Goal: Task Accomplishment & Management: Use online tool/utility

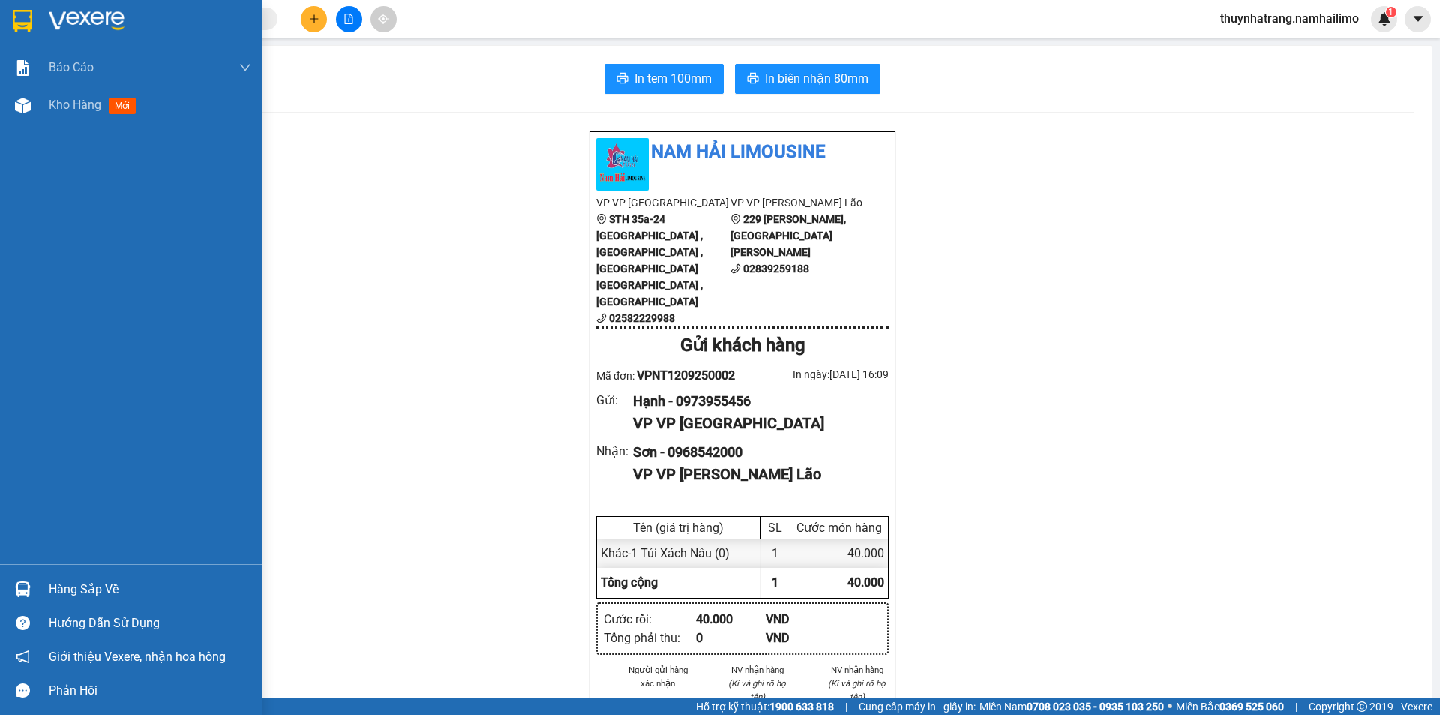
click at [83, 19] on img at bounding box center [87, 21] width 76 height 23
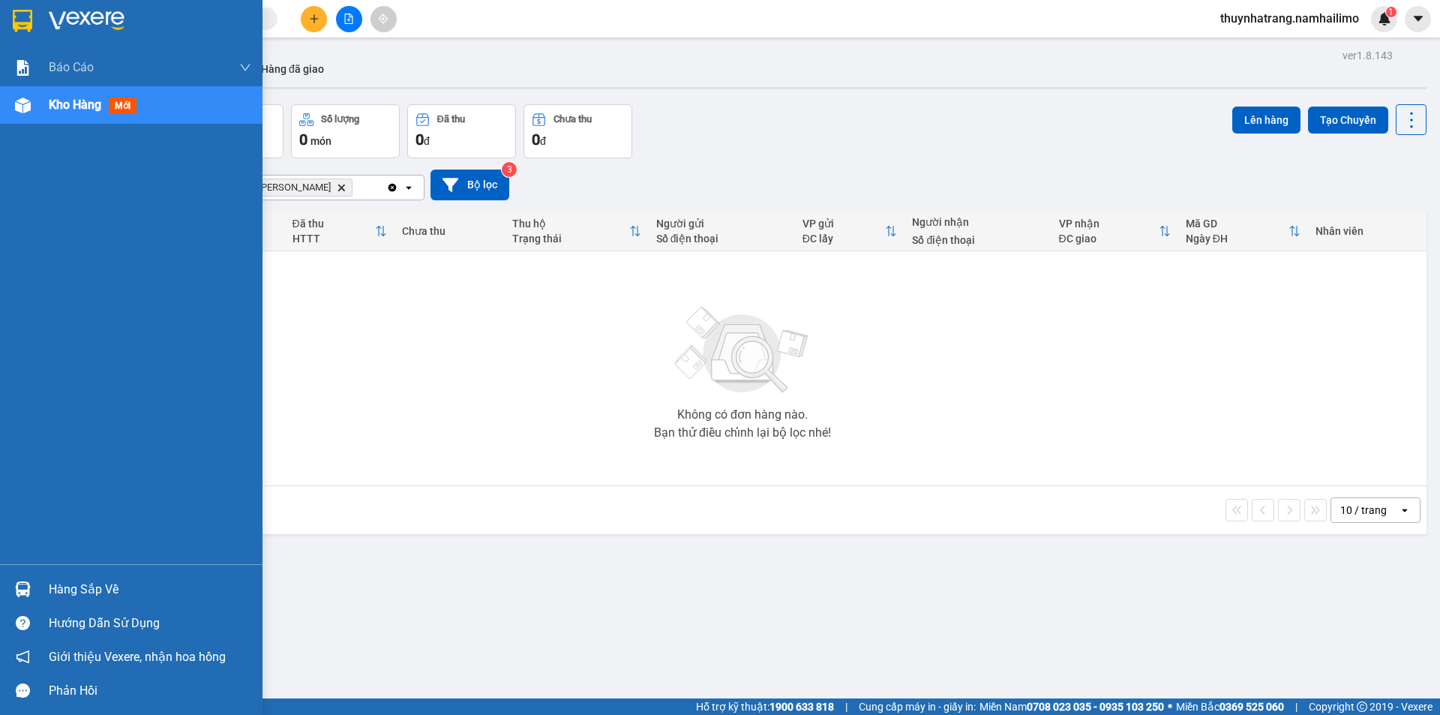
click at [71, 589] on div "Hàng sắp về" at bounding box center [150, 589] width 203 height 23
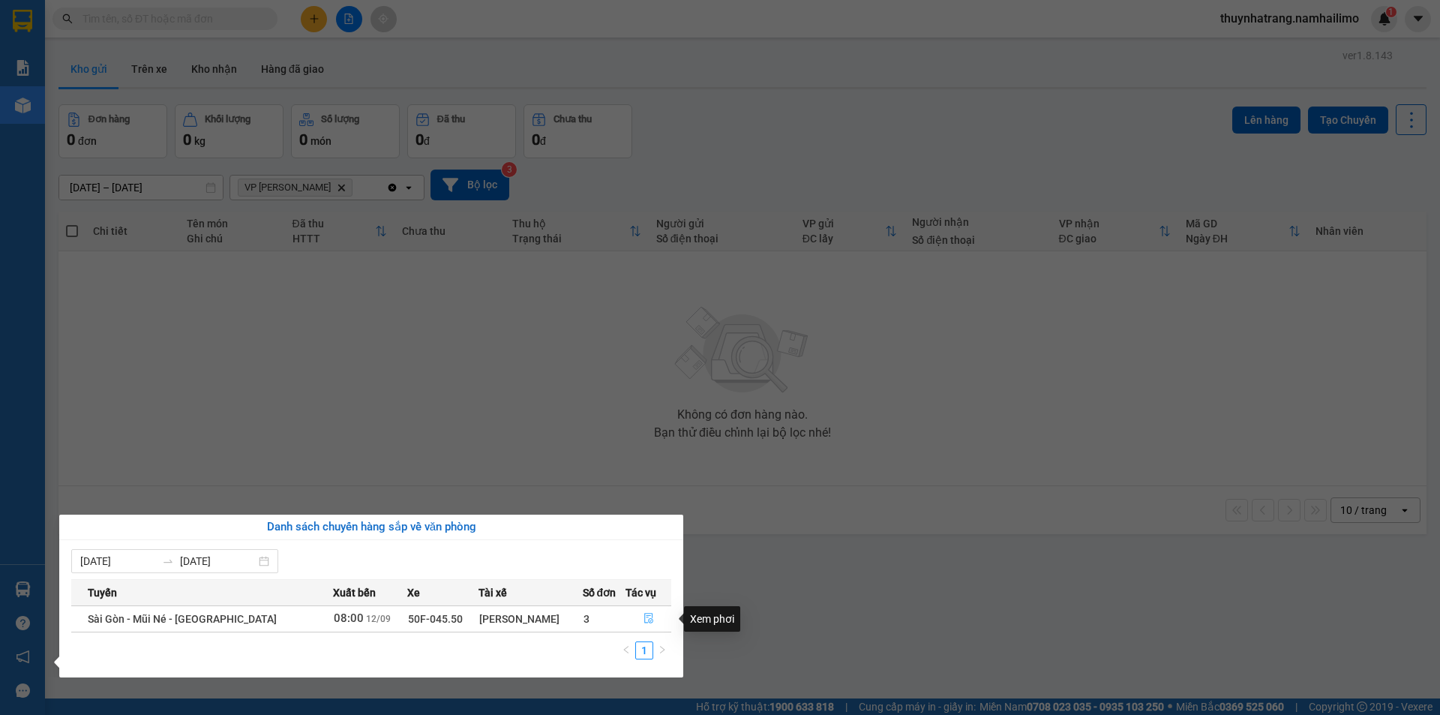
click at [650, 614] on icon "file-done" at bounding box center [649, 618] width 11 height 11
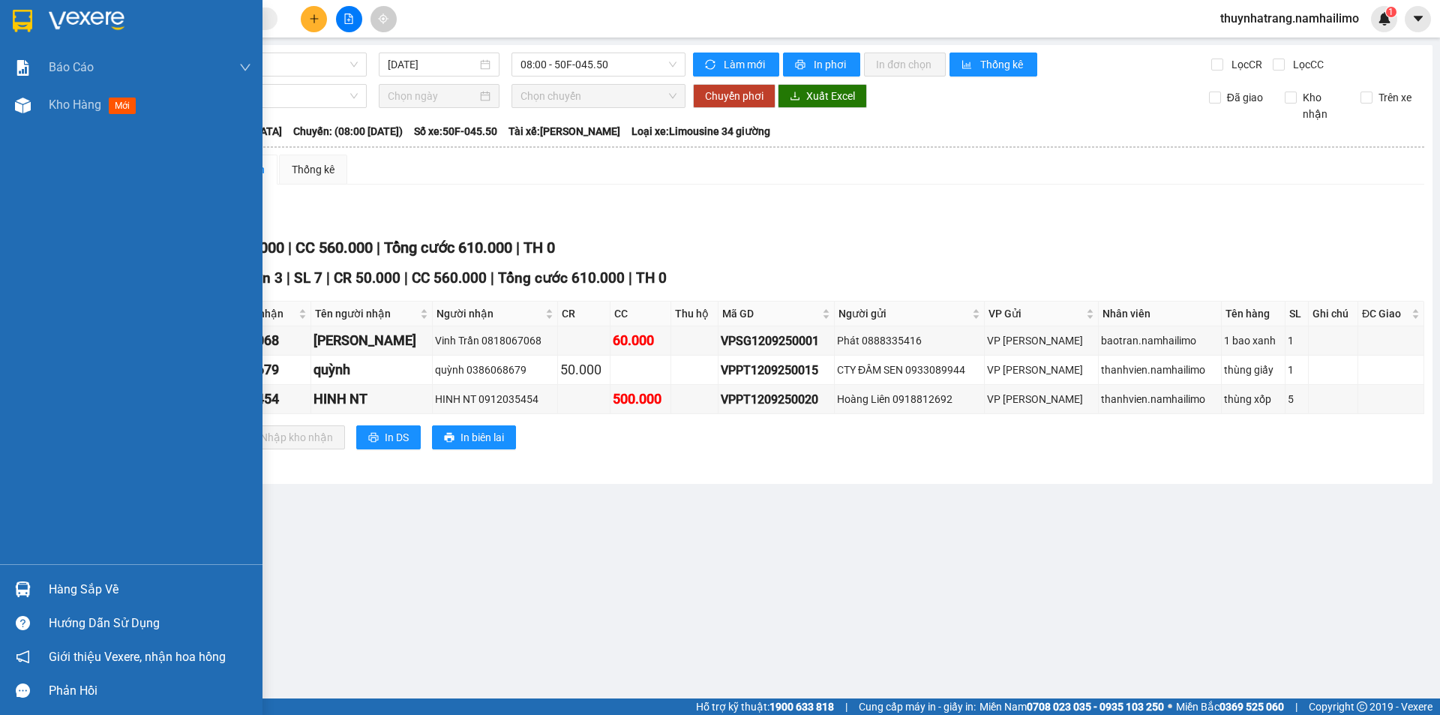
click at [95, 585] on div "Hàng sắp về" at bounding box center [150, 589] width 203 height 23
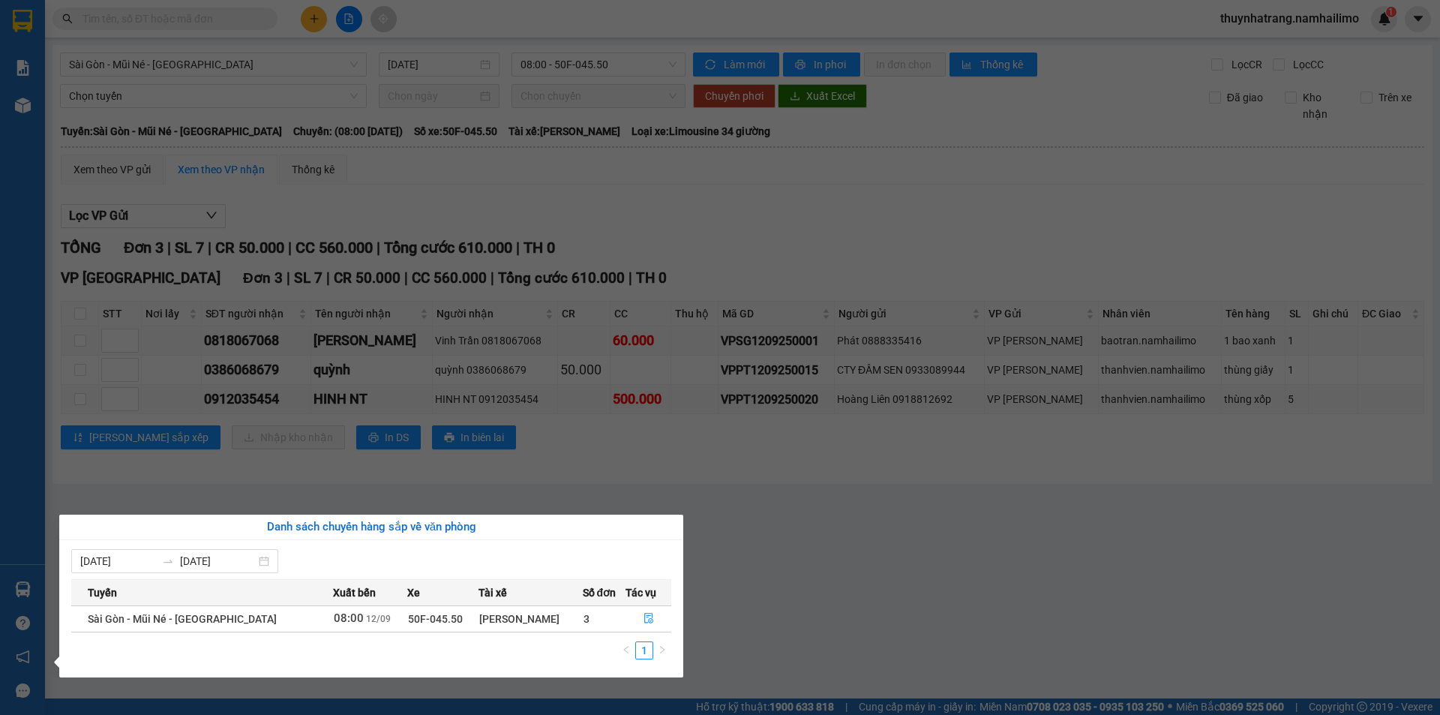
click at [740, 568] on section "Kết quả tìm kiếm ( 0 ) Bộ lọc No Data thuynhatrang.namhailimo 1 Báo cáo Báo cáo…" at bounding box center [720, 357] width 1440 height 715
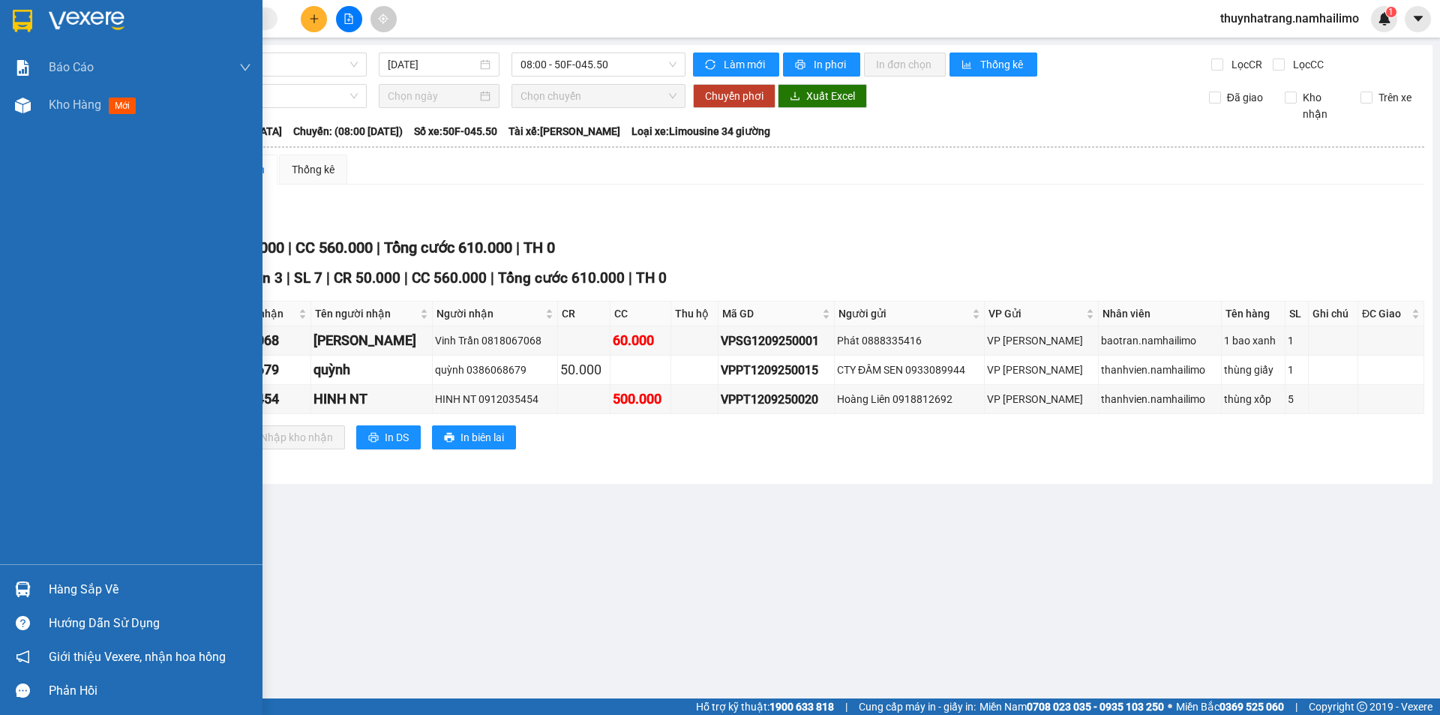
click at [68, 18] on img at bounding box center [87, 21] width 76 height 23
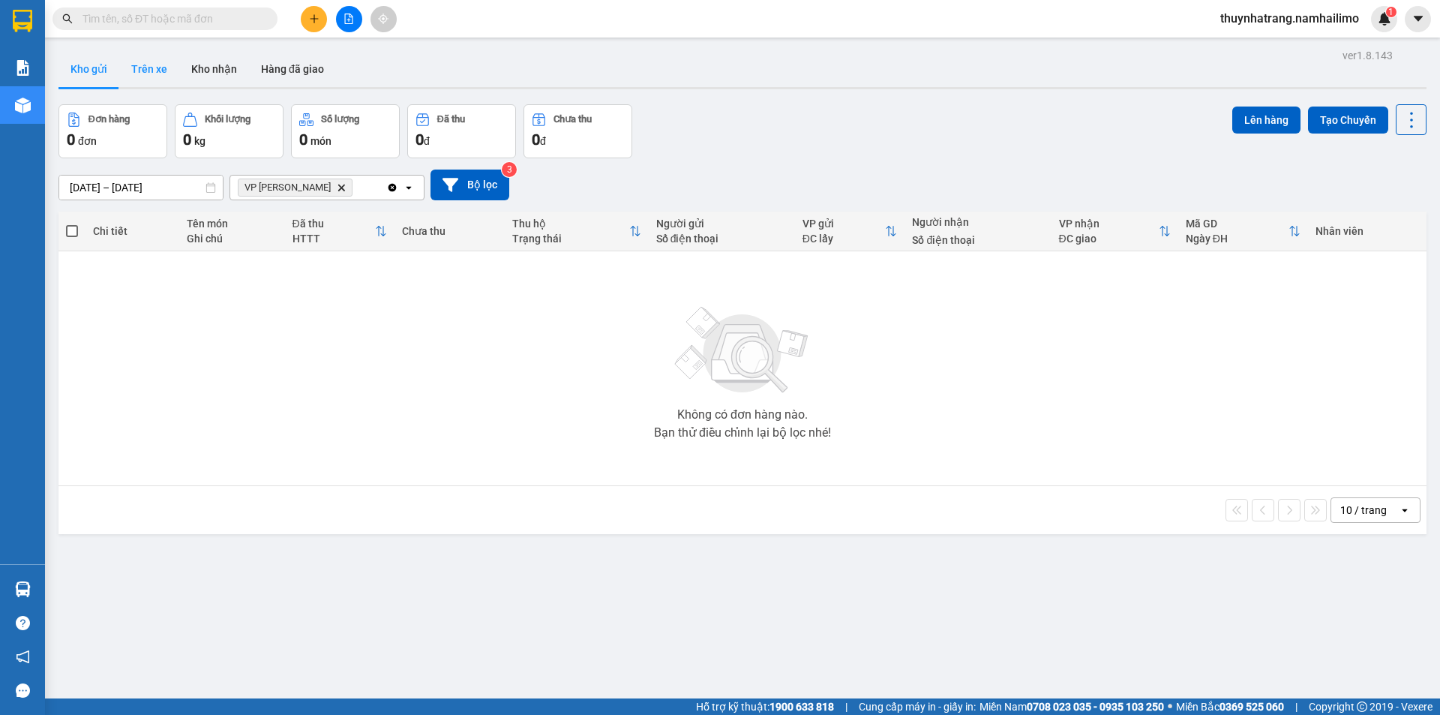
drag, startPoint x: 155, startPoint y: 73, endPoint x: 165, endPoint y: 68, distance: 11.1
click at [157, 71] on button "Trên xe" at bounding box center [149, 69] width 60 height 36
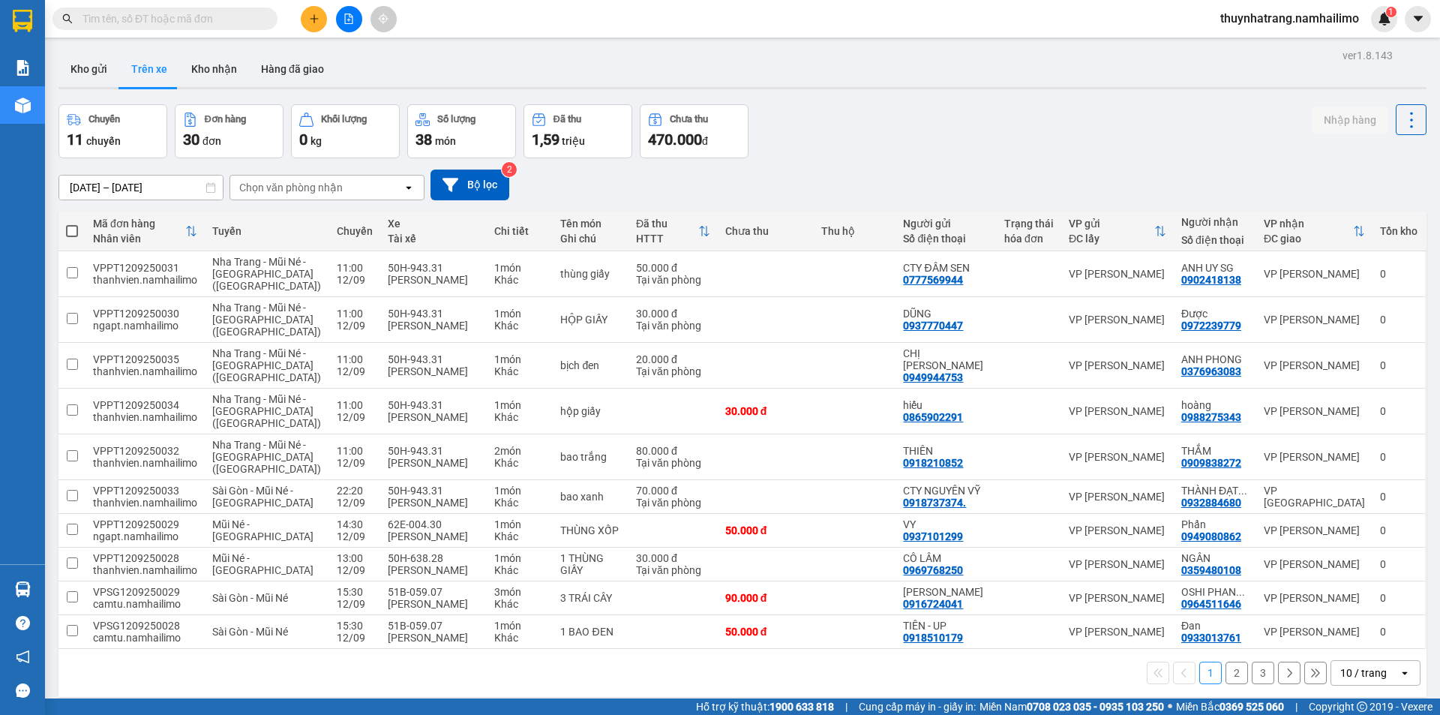
click at [362, 194] on div "Chọn văn phòng nhận" at bounding box center [316, 188] width 173 height 24
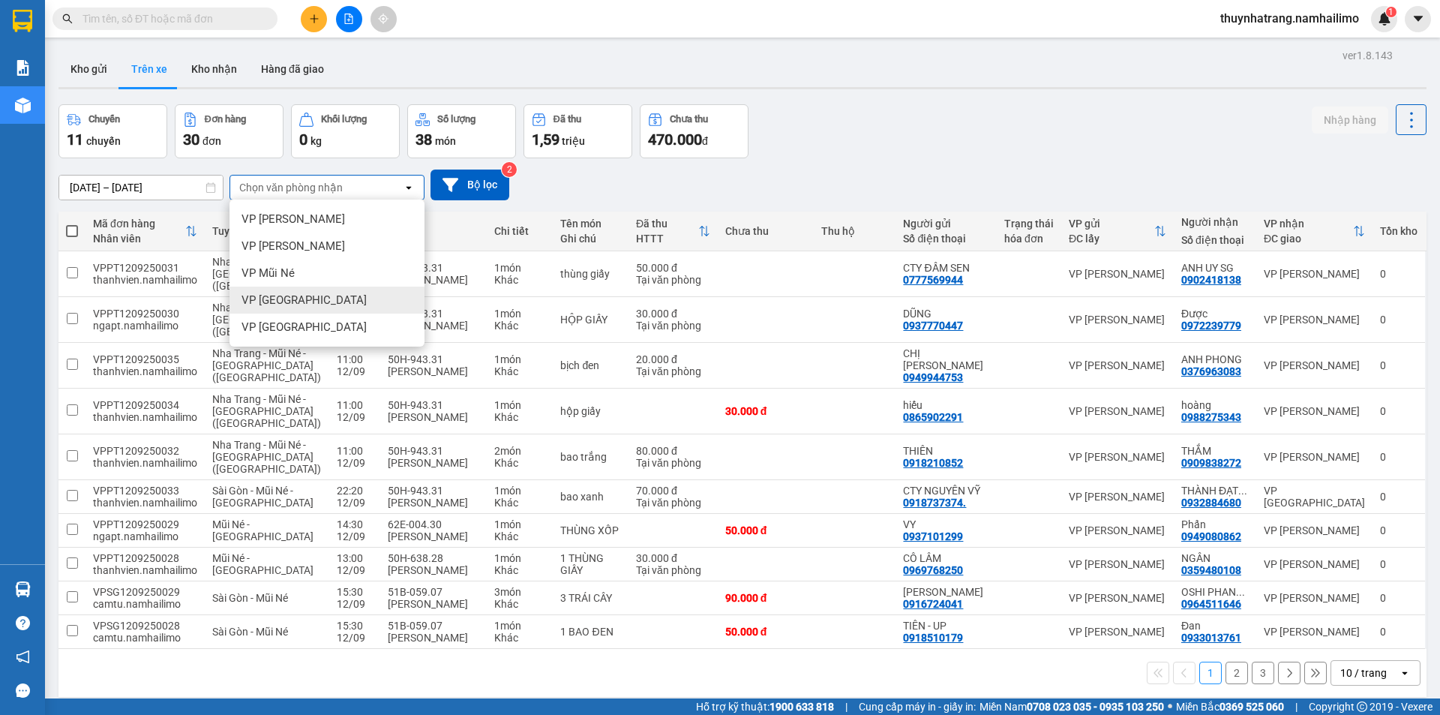
click at [339, 303] on div "VP [GEOGRAPHIC_DATA]" at bounding box center [327, 300] width 195 height 27
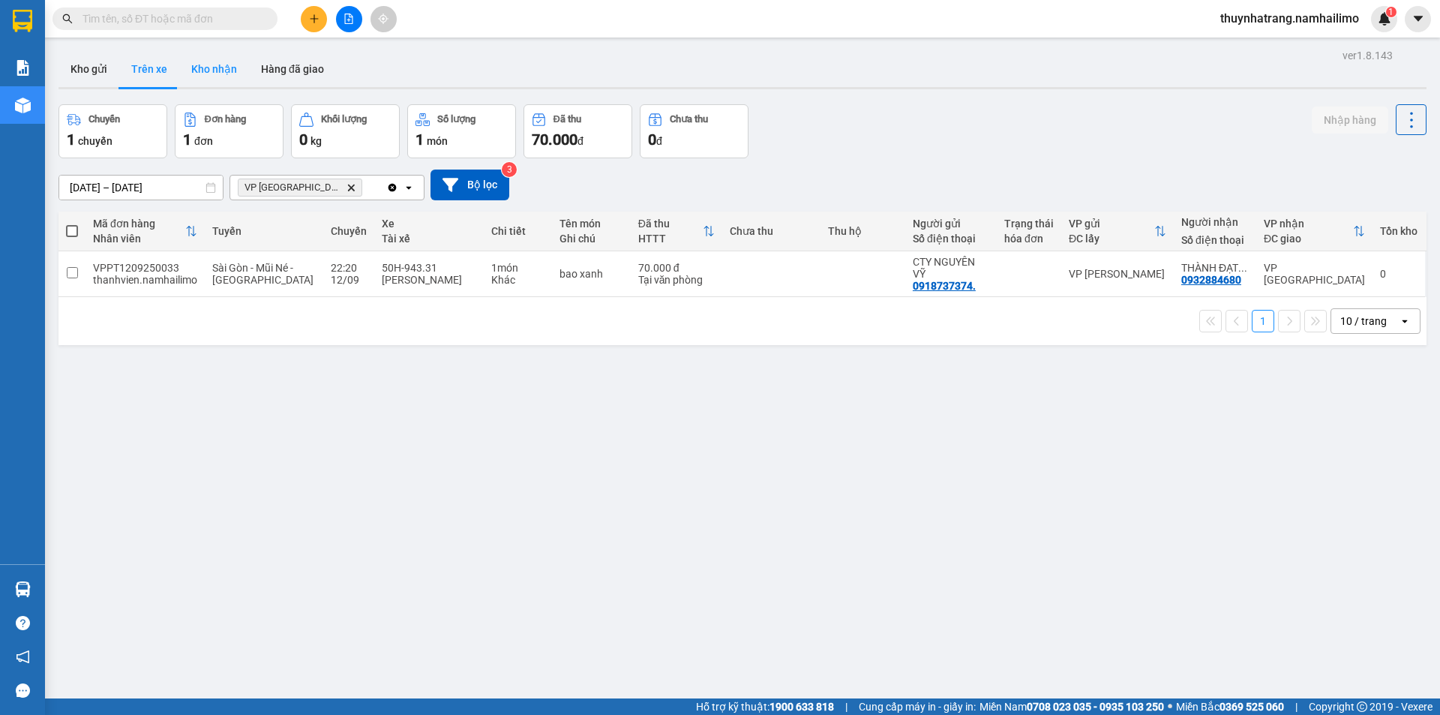
click at [207, 74] on button "Kho nhận" at bounding box center [214, 69] width 70 height 36
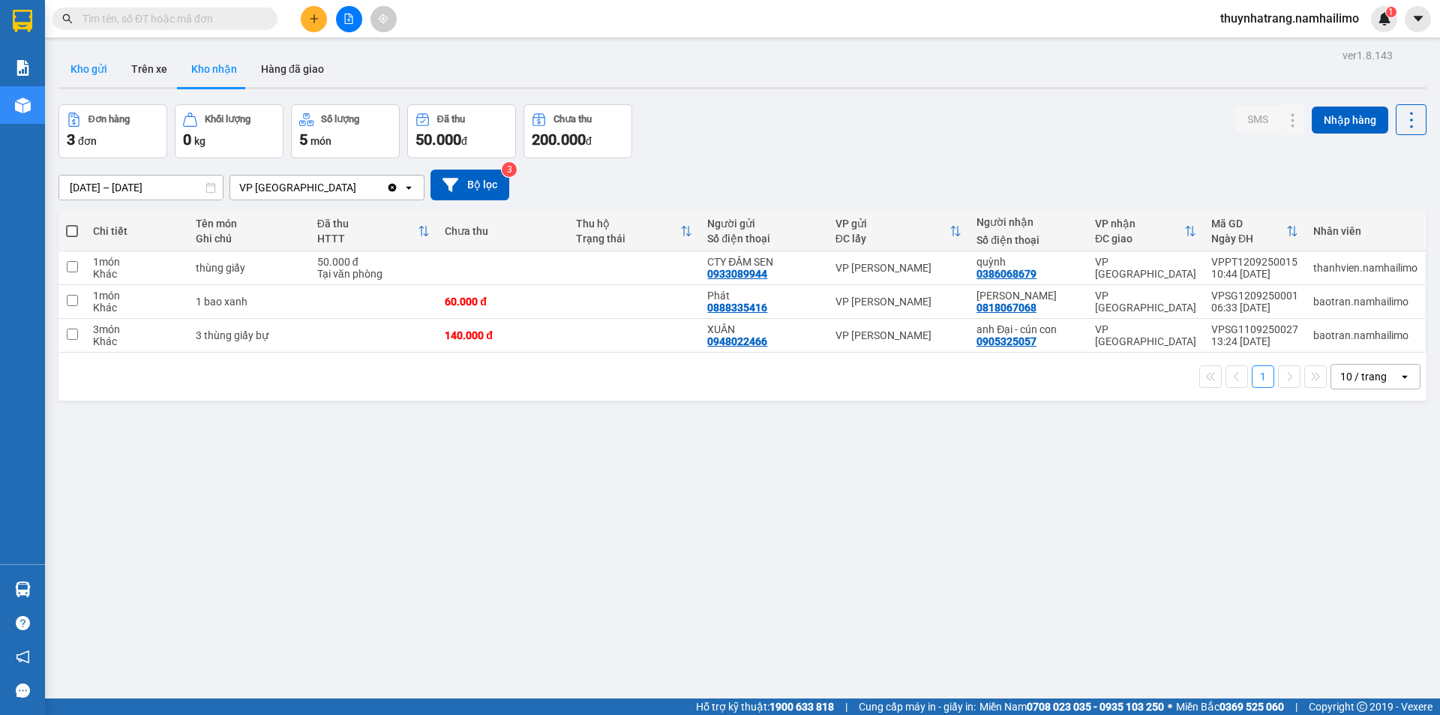
click at [89, 73] on button "Kho gửi" at bounding box center [89, 69] width 61 height 36
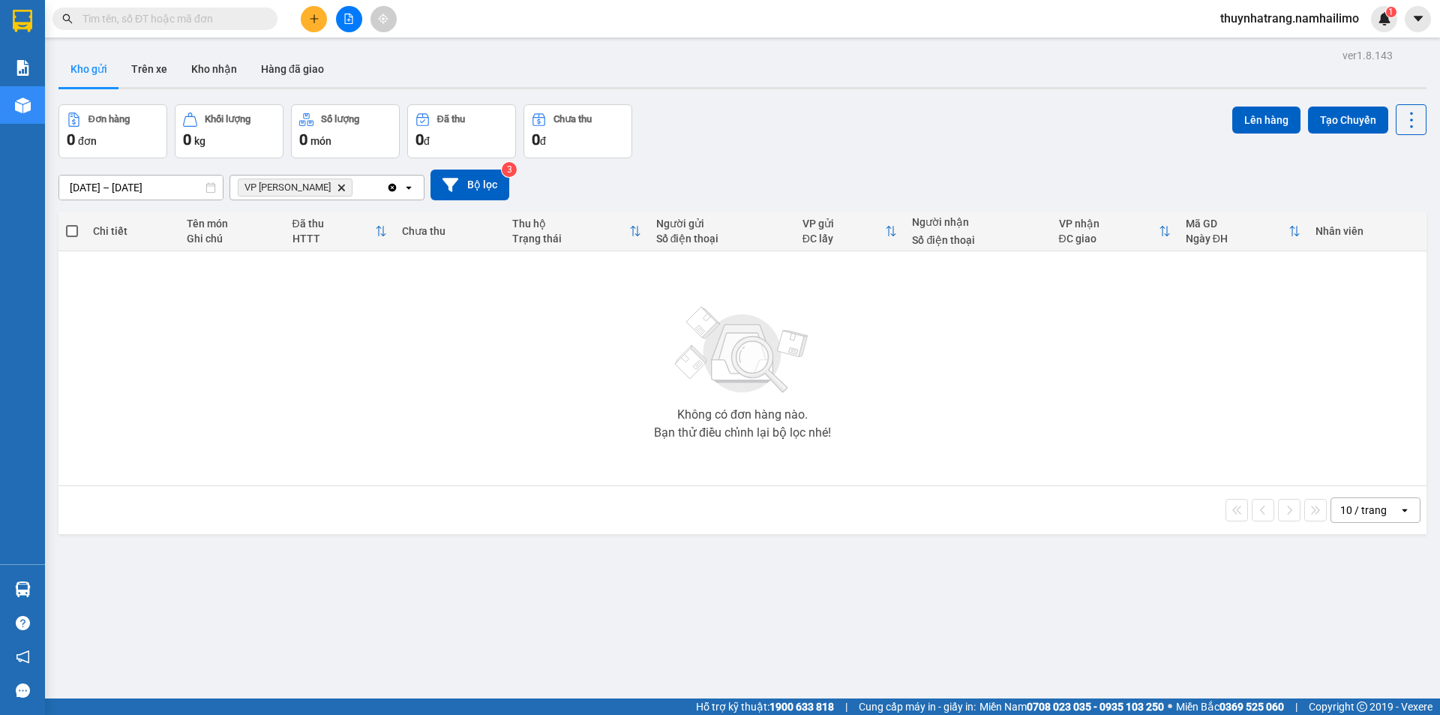
click at [338, 191] on icon "VP Phạm Ngũ Lão, close by backspace" at bounding box center [341, 187] width 7 height 7
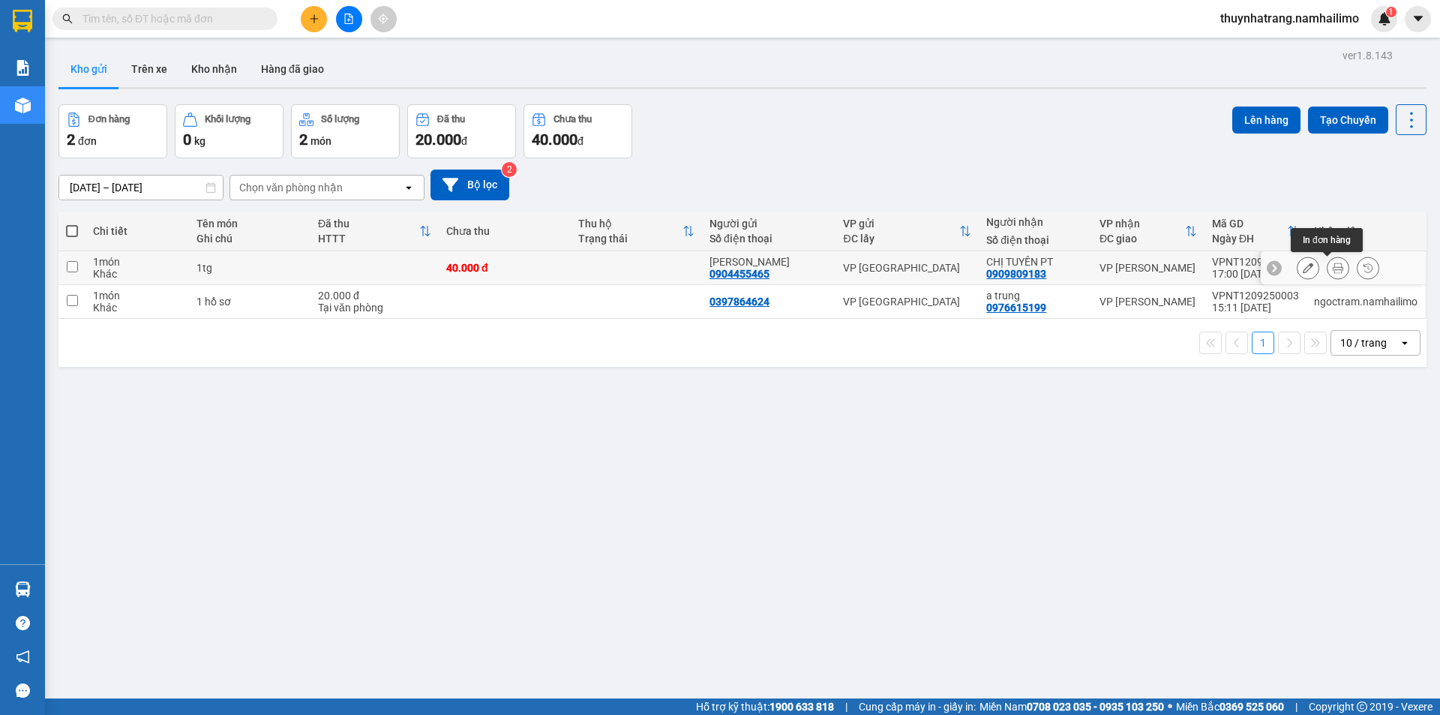
click at [1333, 269] on icon at bounding box center [1338, 268] width 11 height 11
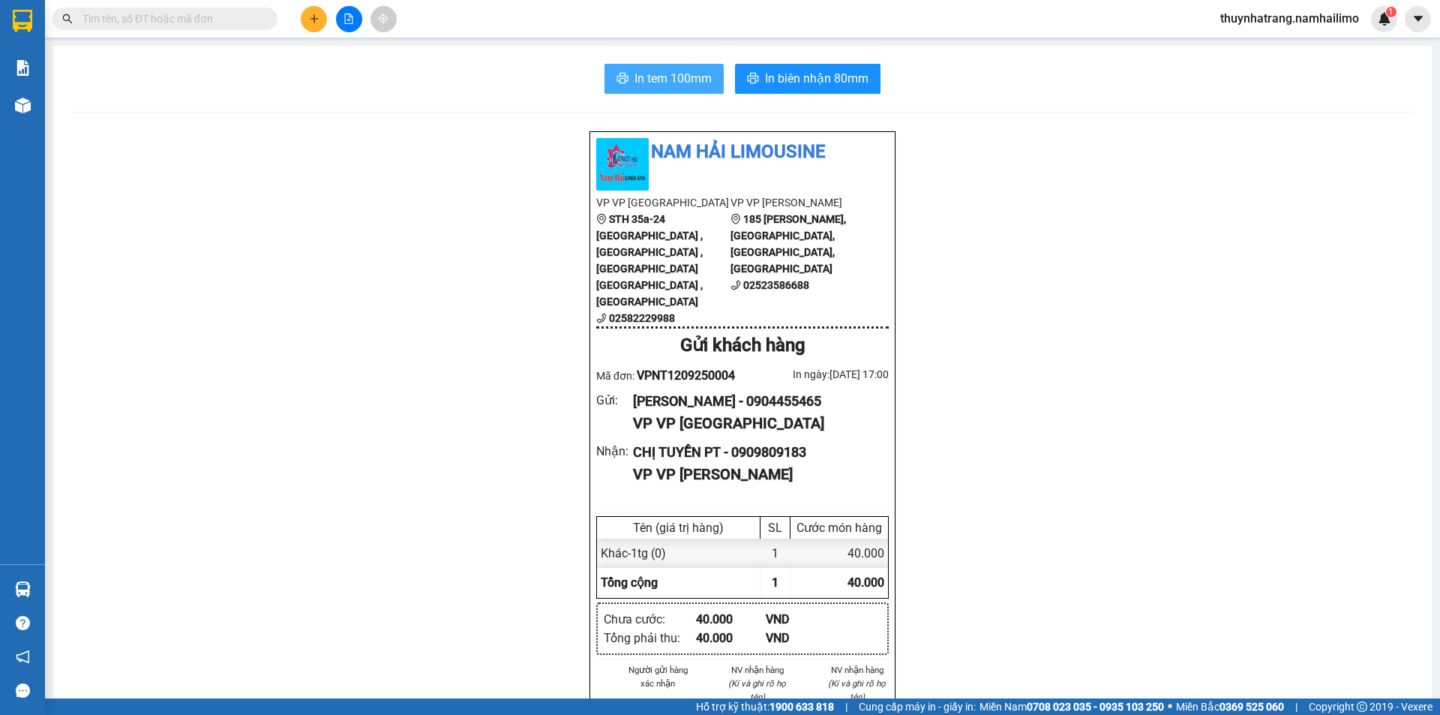
click at [702, 76] on span "In tem 100mm" at bounding box center [673, 78] width 77 height 19
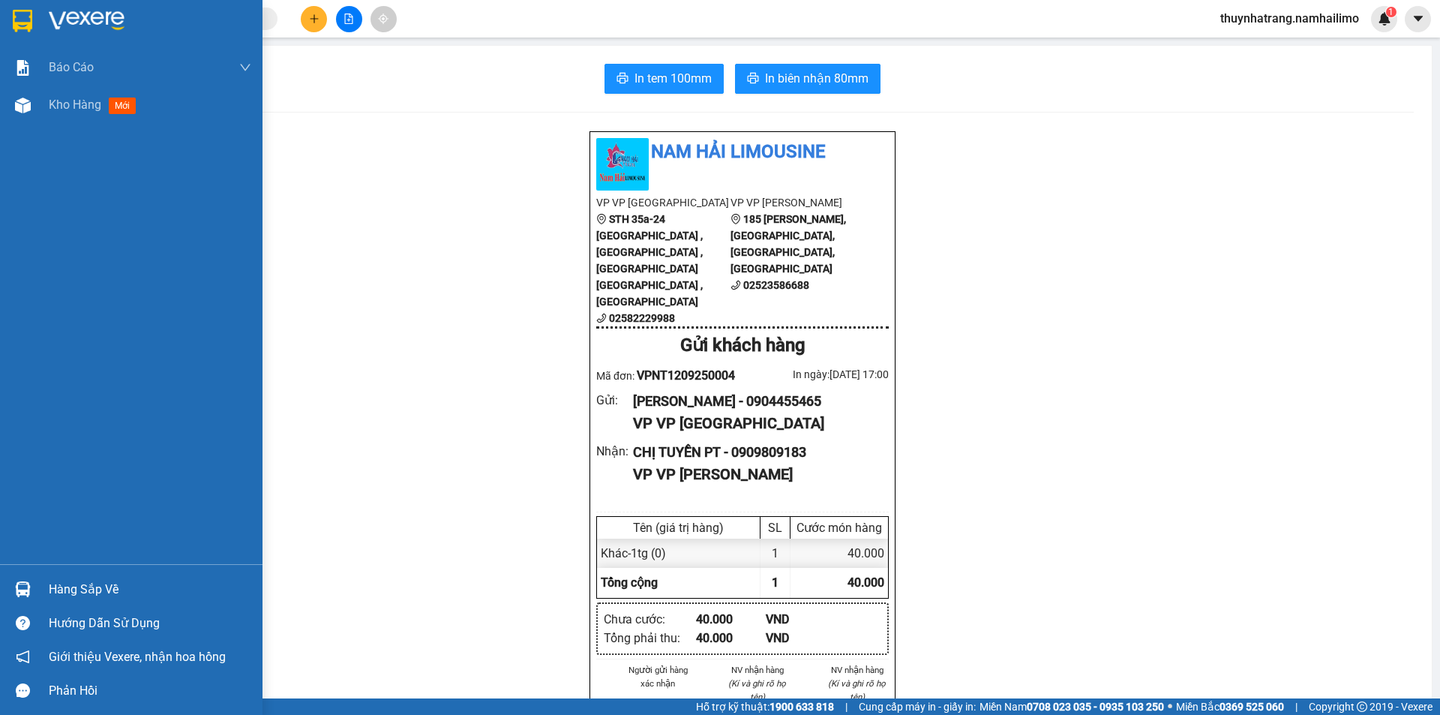
drag, startPoint x: 50, startPoint y: 15, endPoint x: 57, endPoint y: 17, distance: 7.6
click at [51, 15] on img at bounding box center [87, 21] width 76 height 23
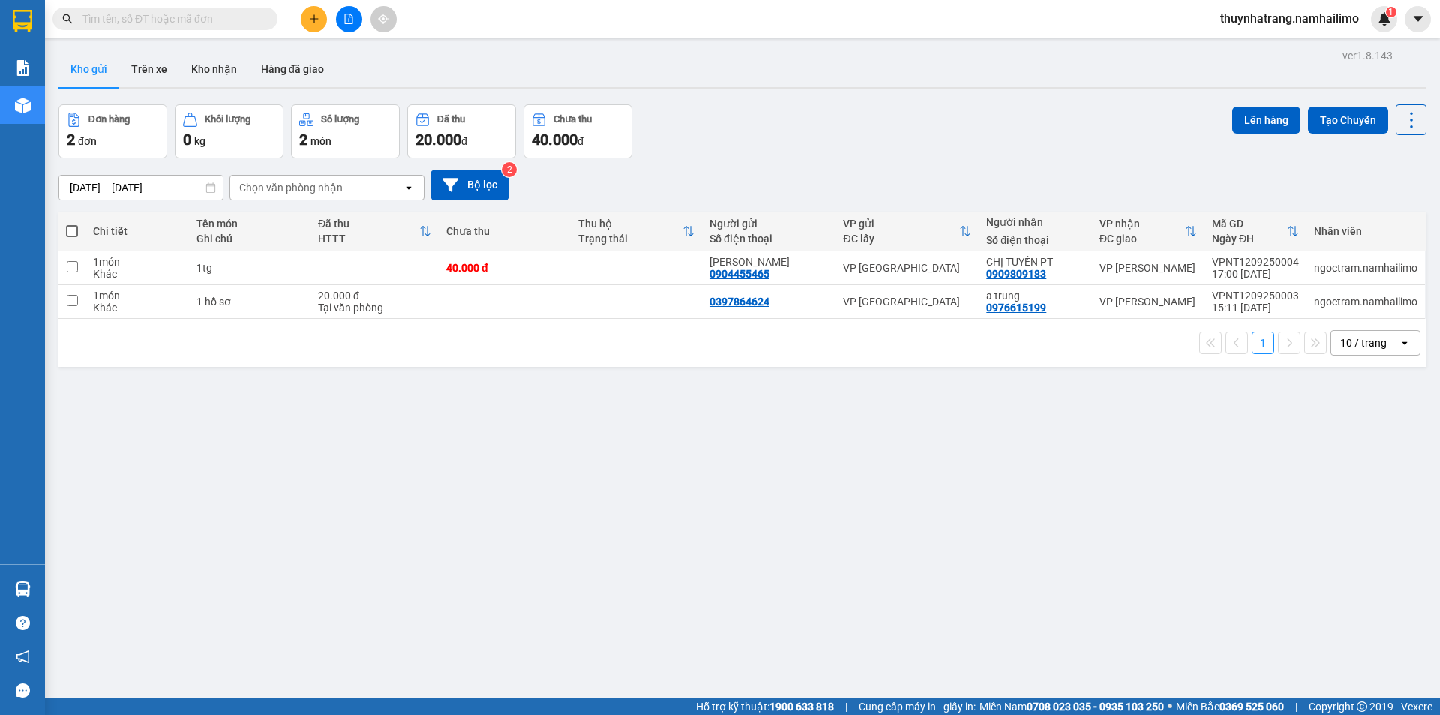
click at [369, 186] on div "Chọn văn phòng nhận" at bounding box center [316, 188] width 173 height 24
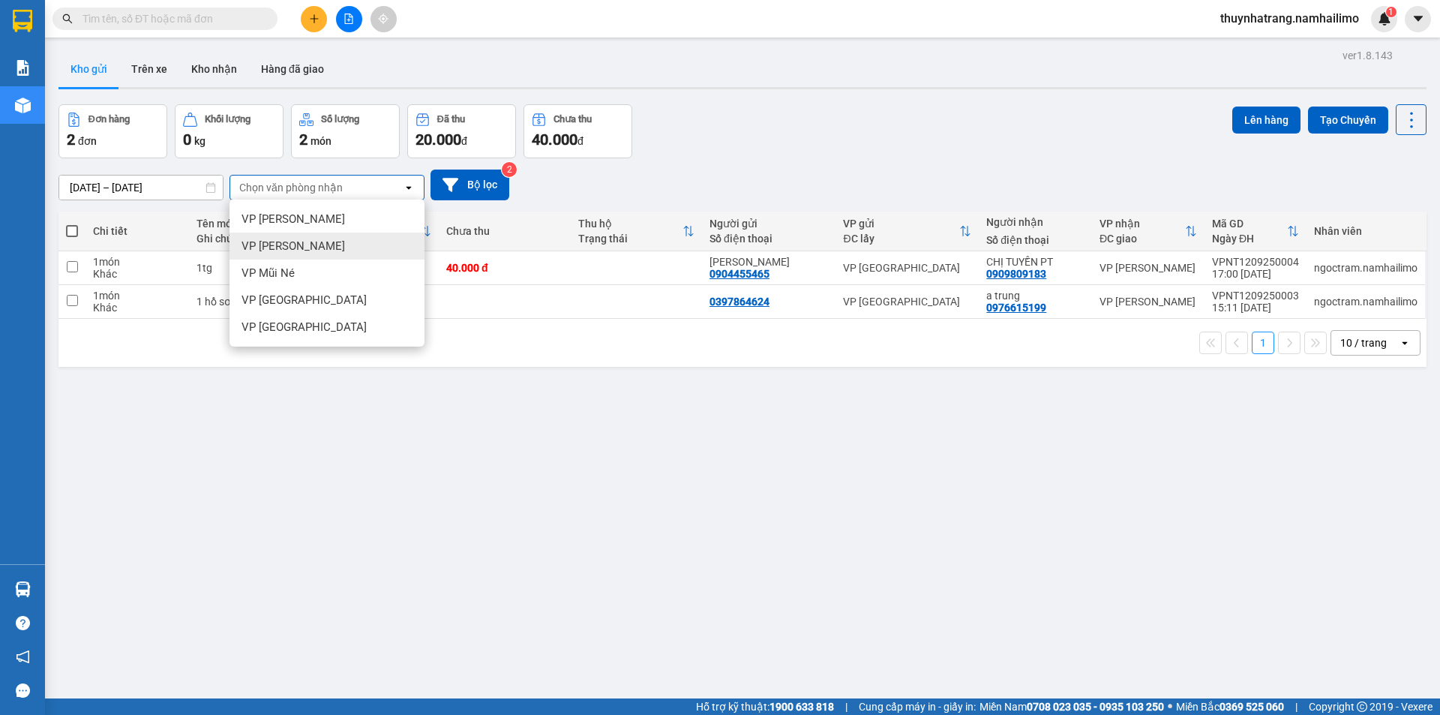
click at [320, 251] on div "VP [PERSON_NAME]" at bounding box center [327, 246] width 195 height 27
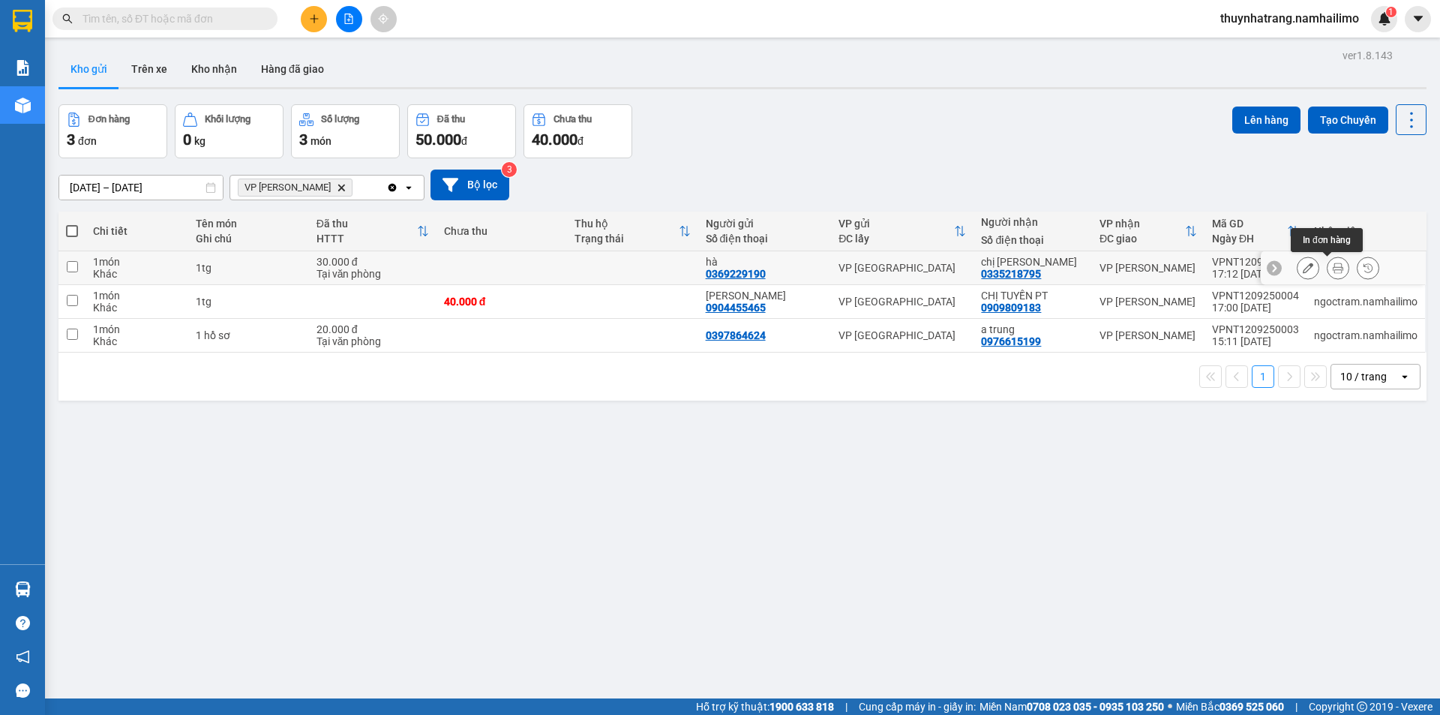
click at [1333, 270] on icon at bounding box center [1338, 268] width 11 height 11
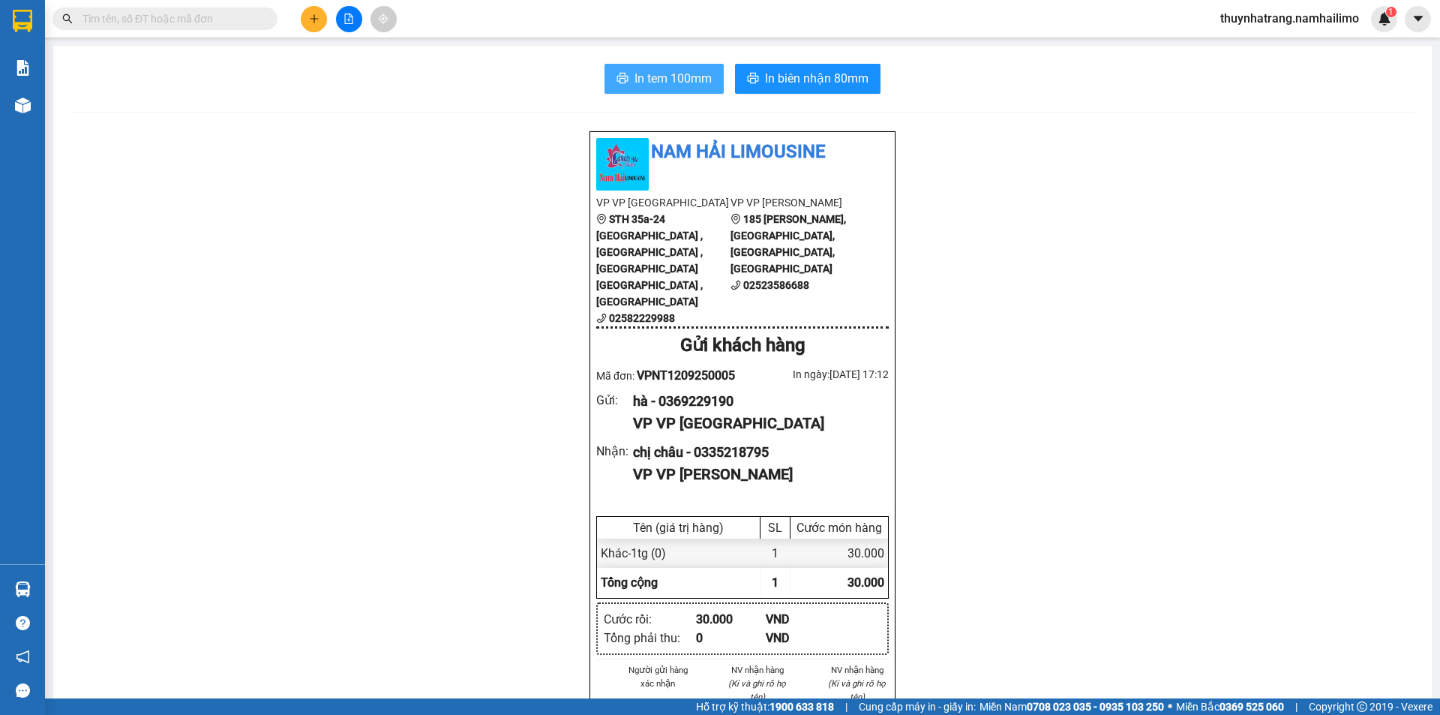
click at [682, 74] on span "In tem 100mm" at bounding box center [673, 78] width 77 height 19
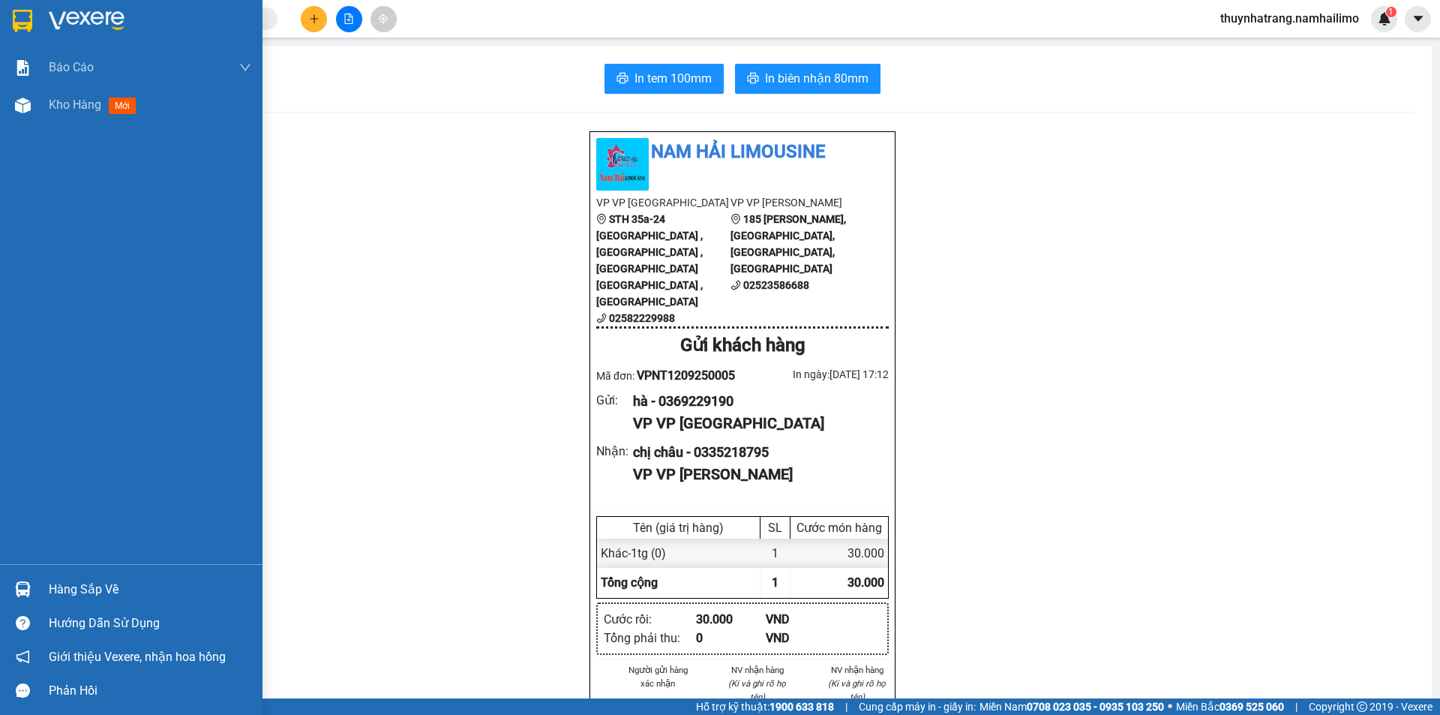
click at [71, 13] on img at bounding box center [87, 21] width 76 height 23
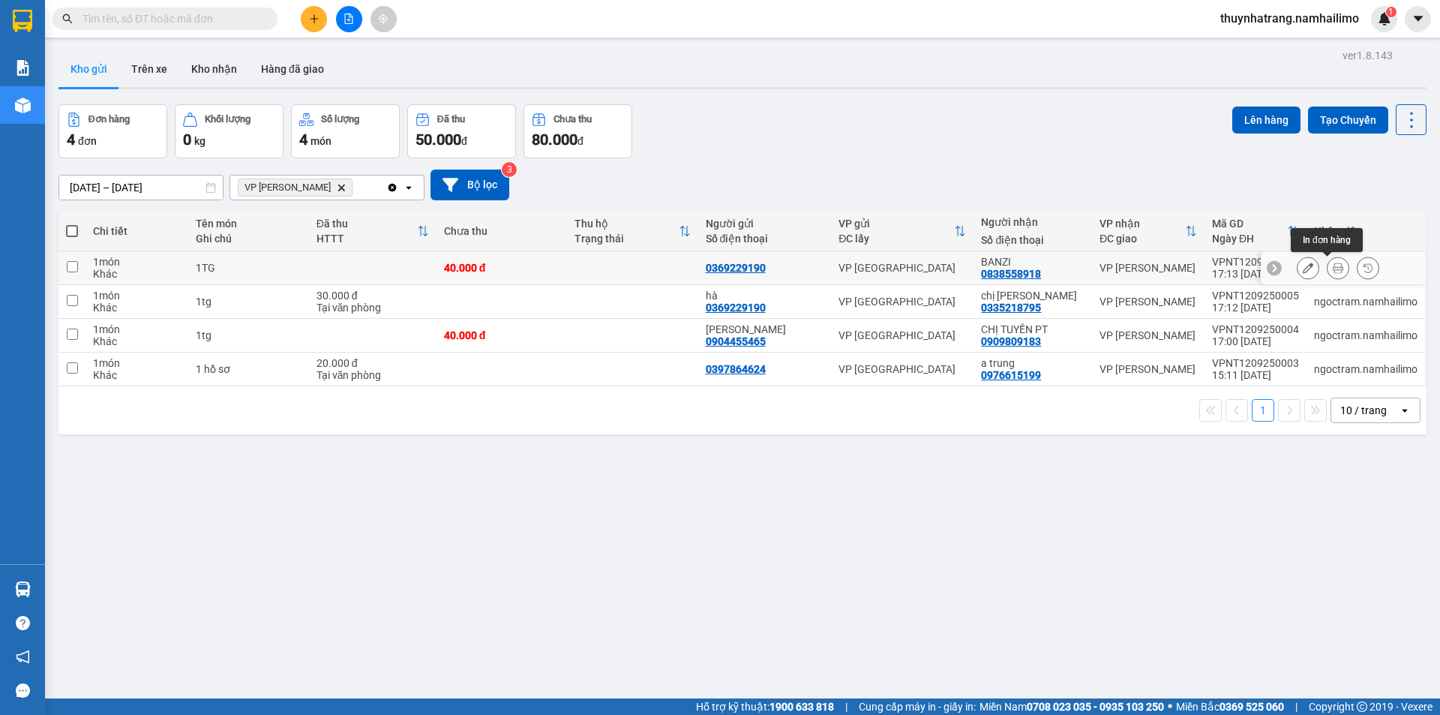
click at [1333, 269] on icon at bounding box center [1338, 268] width 11 height 11
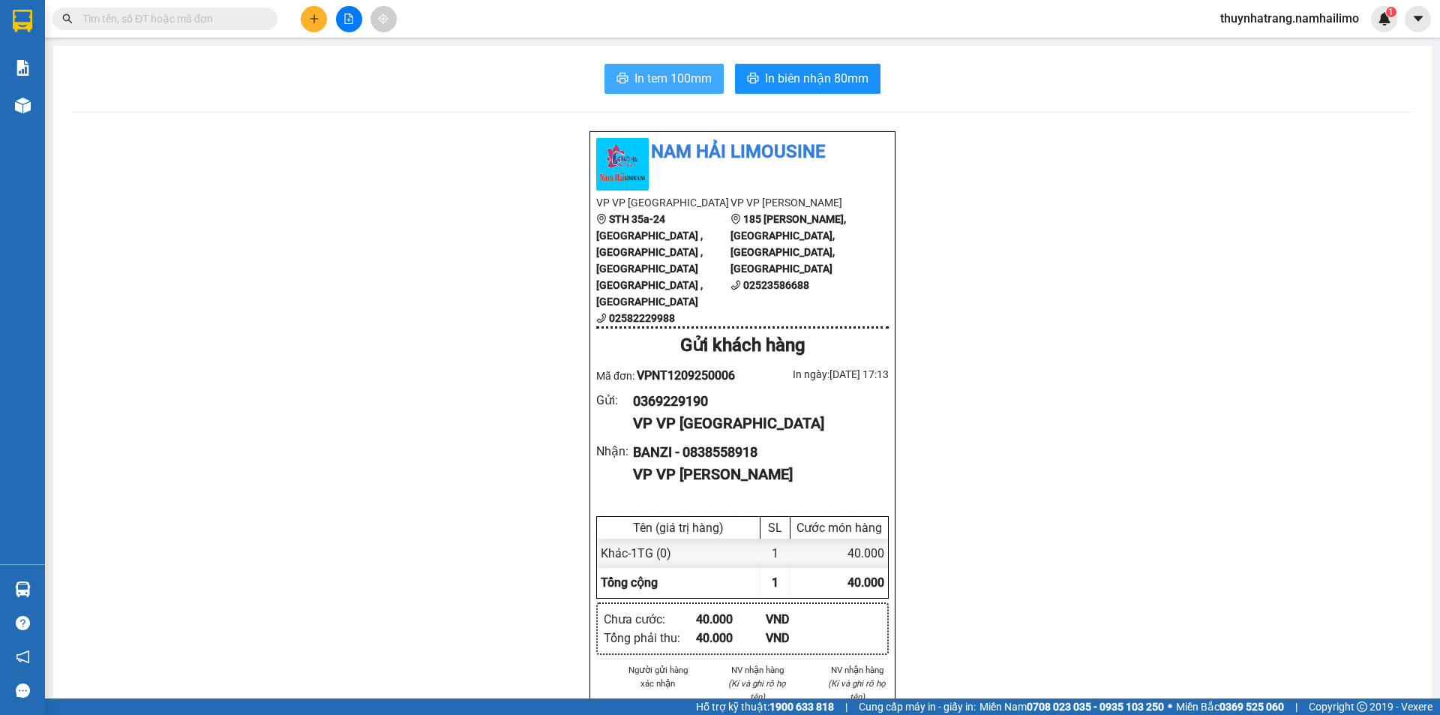
click at [671, 78] on span "In tem 100mm" at bounding box center [673, 78] width 77 height 19
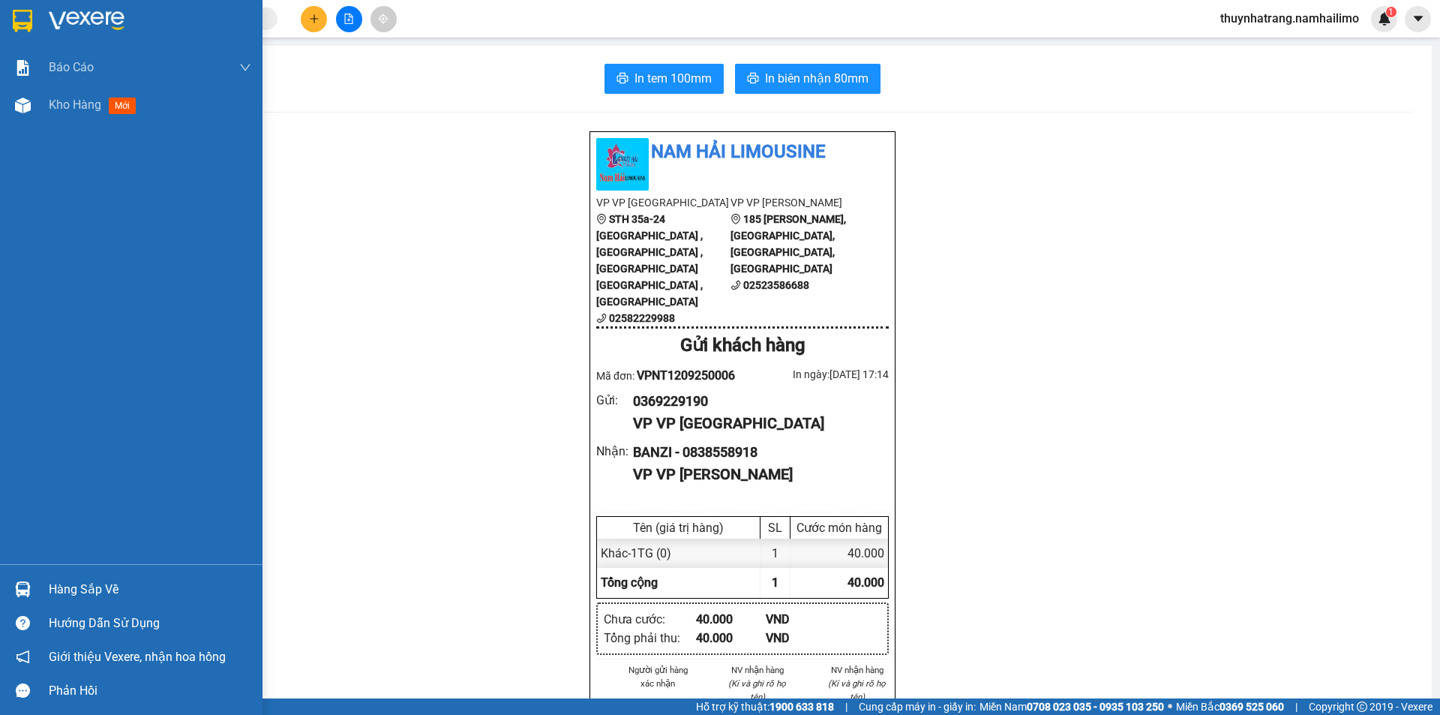
click at [77, 20] on img at bounding box center [87, 21] width 76 height 23
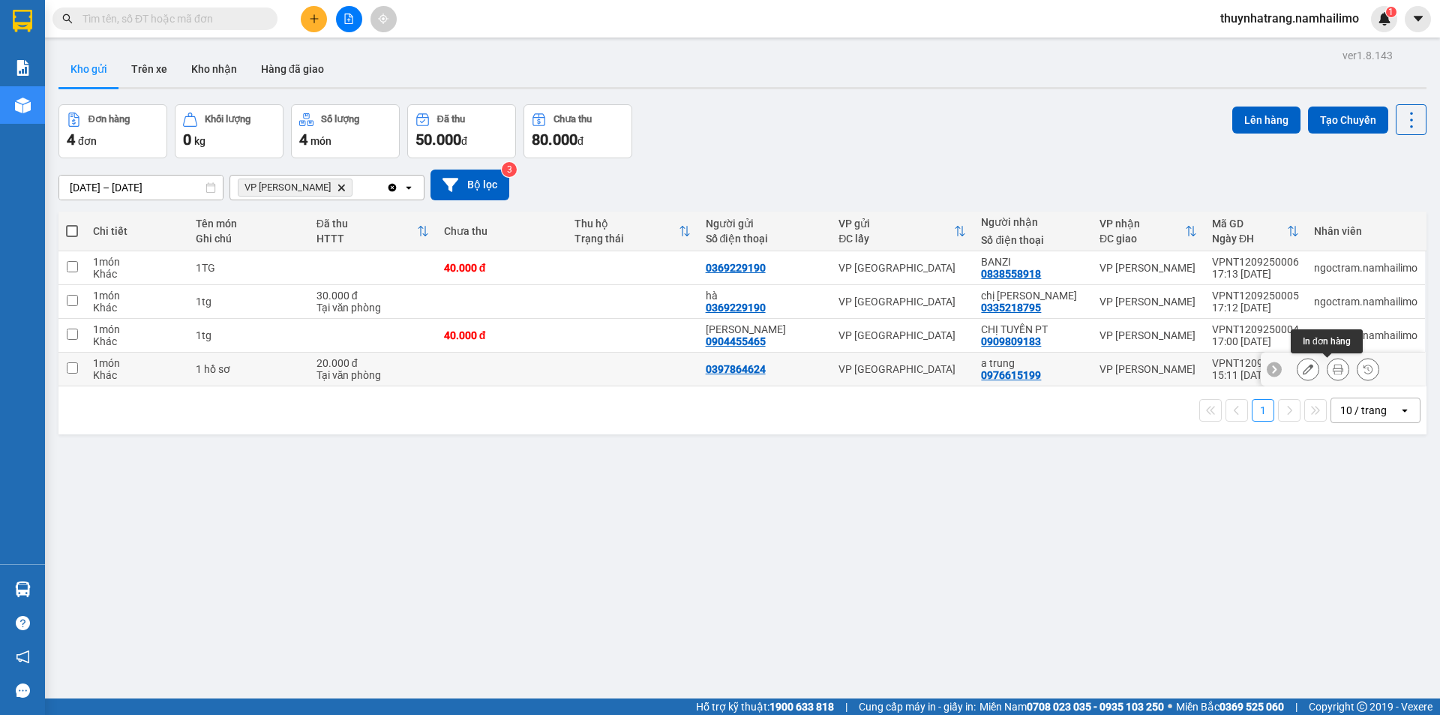
click at [1333, 369] on icon at bounding box center [1338, 369] width 11 height 11
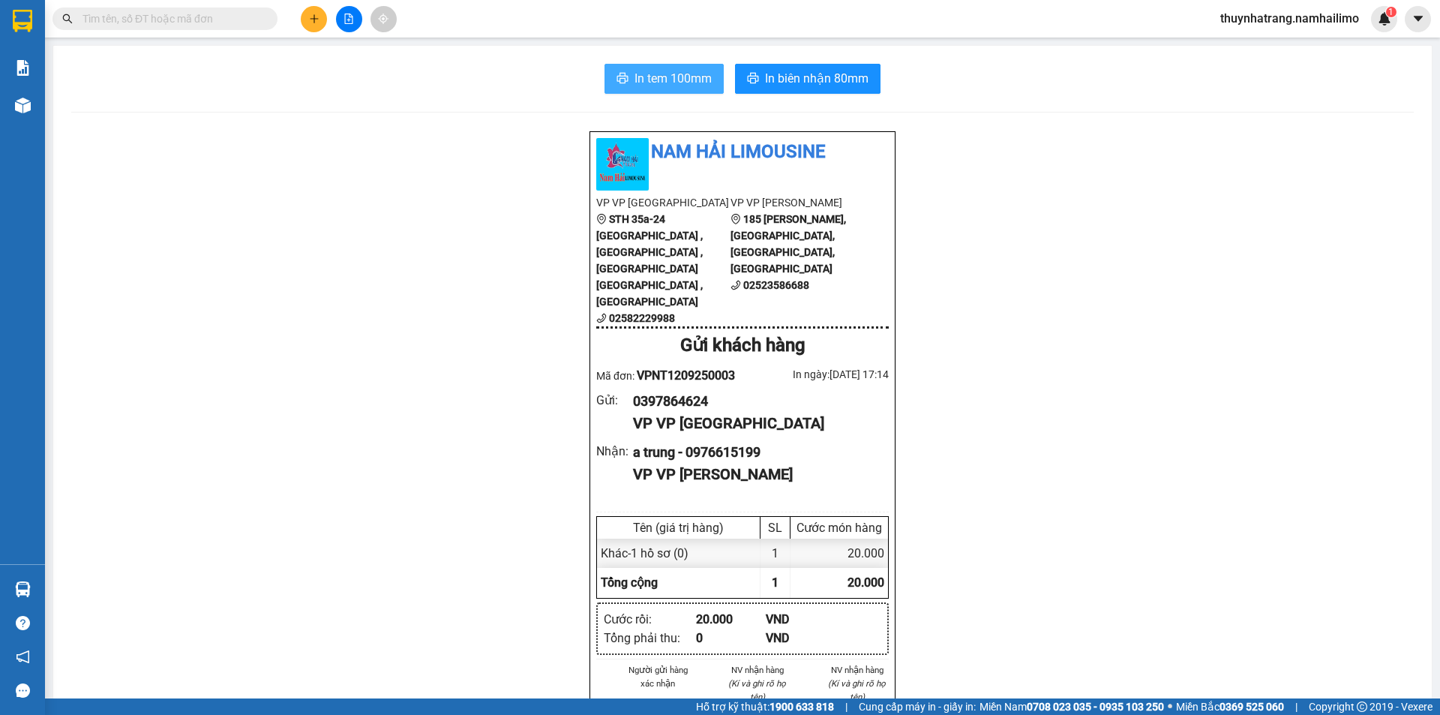
click at [679, 82] on span "In tem 100mm" at bounding box center [673, 78] width 77 height 19
